Goal: Task Accomplishment & Management: Use online tool/utility

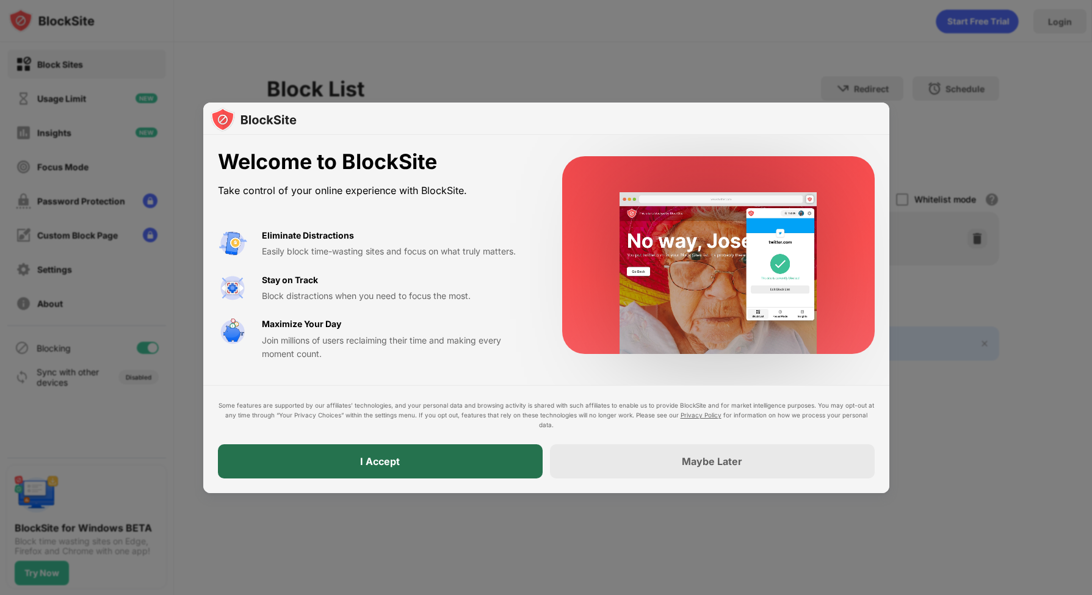
click at [450, 468] on div "I Accept" at bounding box center [380, 461] width 325 height 34
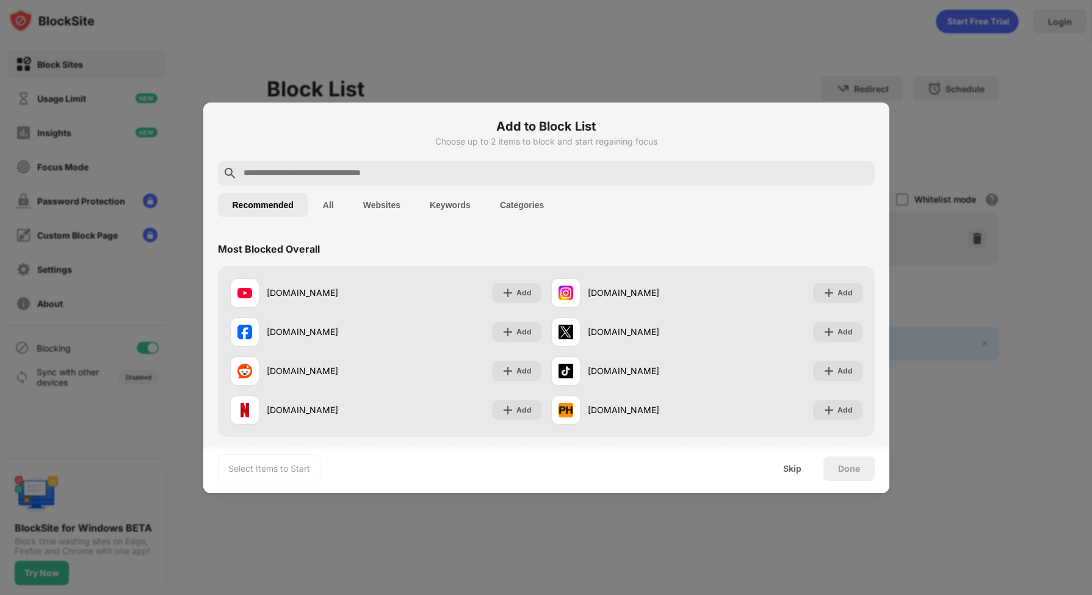
click at [383, 172] on input "text" at bounding box center [556, 173] width 628 height 15
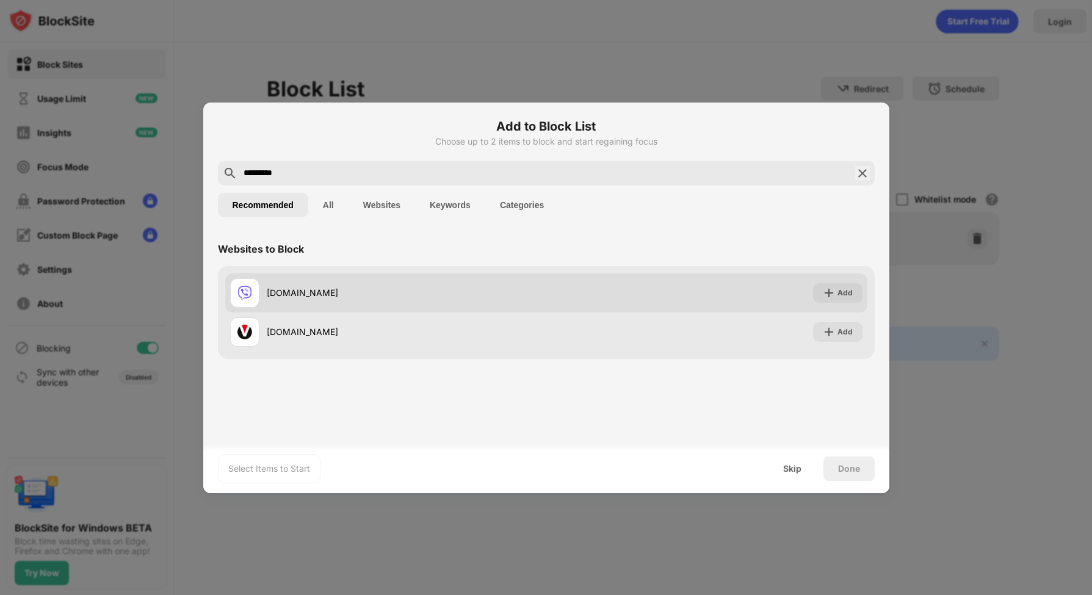
type input "*********"
click at [838, 304] on div "[DOMAIN_NAME] Add" at bounding box center [546, 292] width 642 height 39
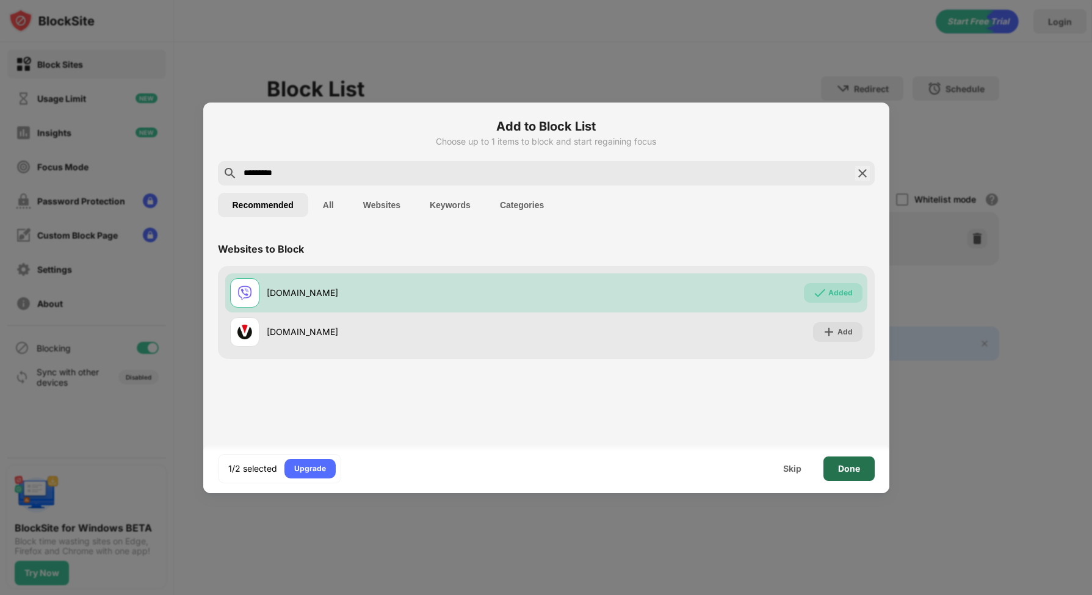
click at [852, 473] on div "Done" at bounding box center [849, 469] width 22 height 10
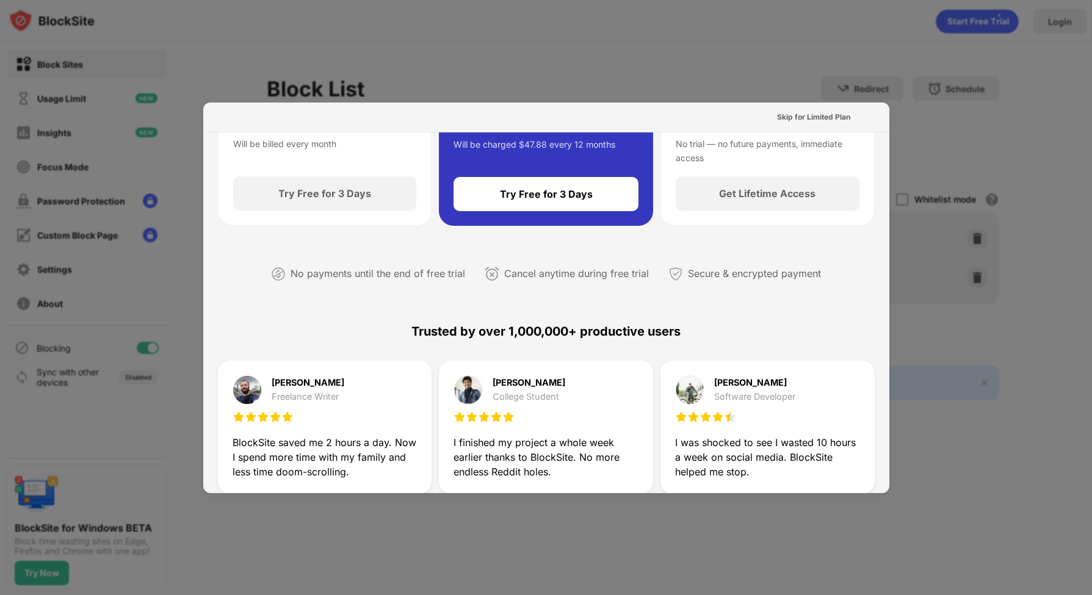
scroll to position [205, 0]
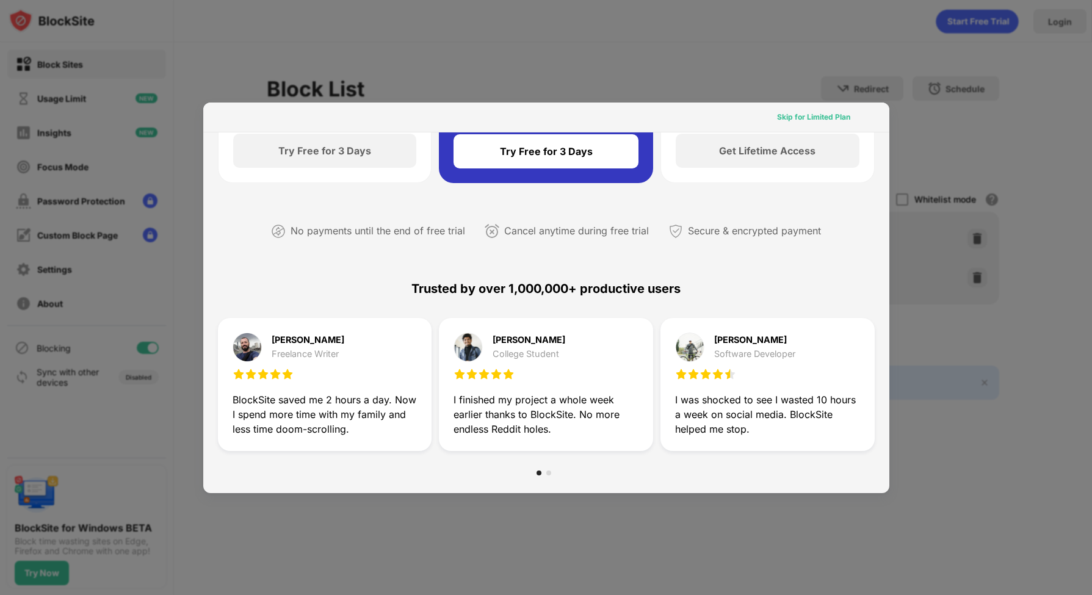
click at [819, 113] on div "Skip for Limited Plan" at bounding box center [813, 117] width 73 height 12
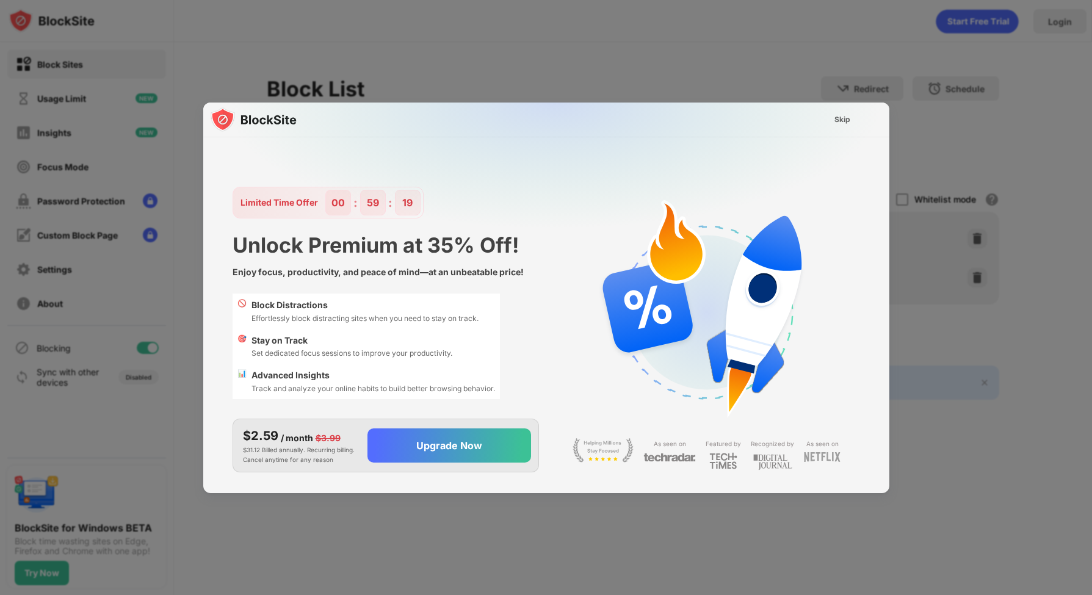
scroll to position [0, 0]
click at [844, 121] on div "Skip" at bounding box center [843, 120] width 16 height 12
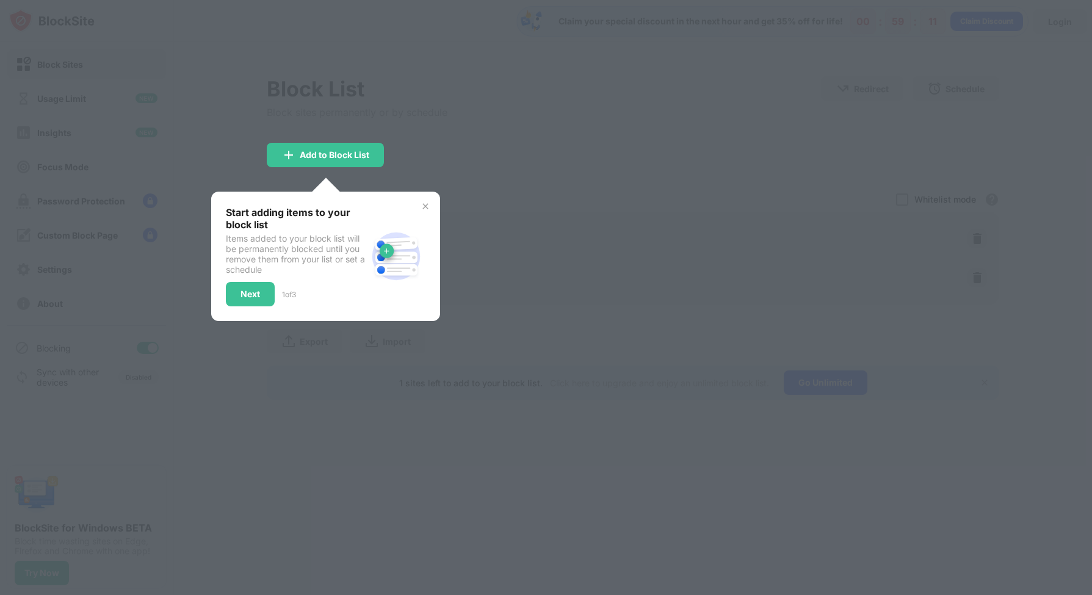
click at [844, 121] on div at bounding box center [546, 297] width 1092 height 595
